Goal: Transaction & Acquisition: Purchase product/service

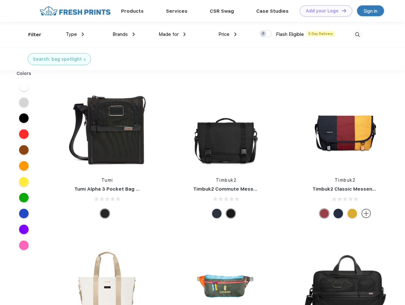
click at [324, 11] on link "Add your Logo Design Tool" at bounding box center [326, 10] width 52 height 11
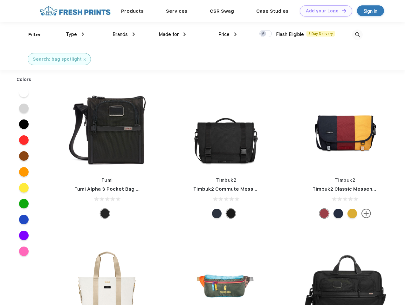
click at [0, 0] on div "Design Tool" at bounding box center [0, 0] width 0 height 0
click at [341, 10] on link "Add your Logo Design Tool" at bounding box center [326, 10] width 52 height 11
click at [31, 35] on div "Filter" at bounding box center [34, 34] width 13 height 7
click at [75, 34] on span "Type" at bounding box center [71, 34] width 11 height 6
click at [124, 34] on span "Brands" at bounding box center [119, 34] width 15 height 6
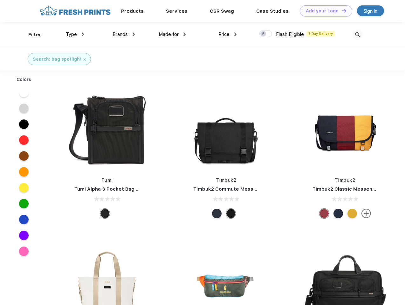
click at [172, 34] on span "Made for" at bounding box center [169, 34] width 20 height 6
click at [228, 34] on span "Price" at bounding box center [223, 34] width 11 height 6
click at [266, 34] on div at bounding box center [265, 33] width 12 height 7
click at [263, 34] on input "checkbox" at bounding box center [261, 32] width 4 height 4
click at [357, 35] on img at bounding box center [357, 35] width 10 height 10
